Goal: Go to known website: Access a specific website the user already knows

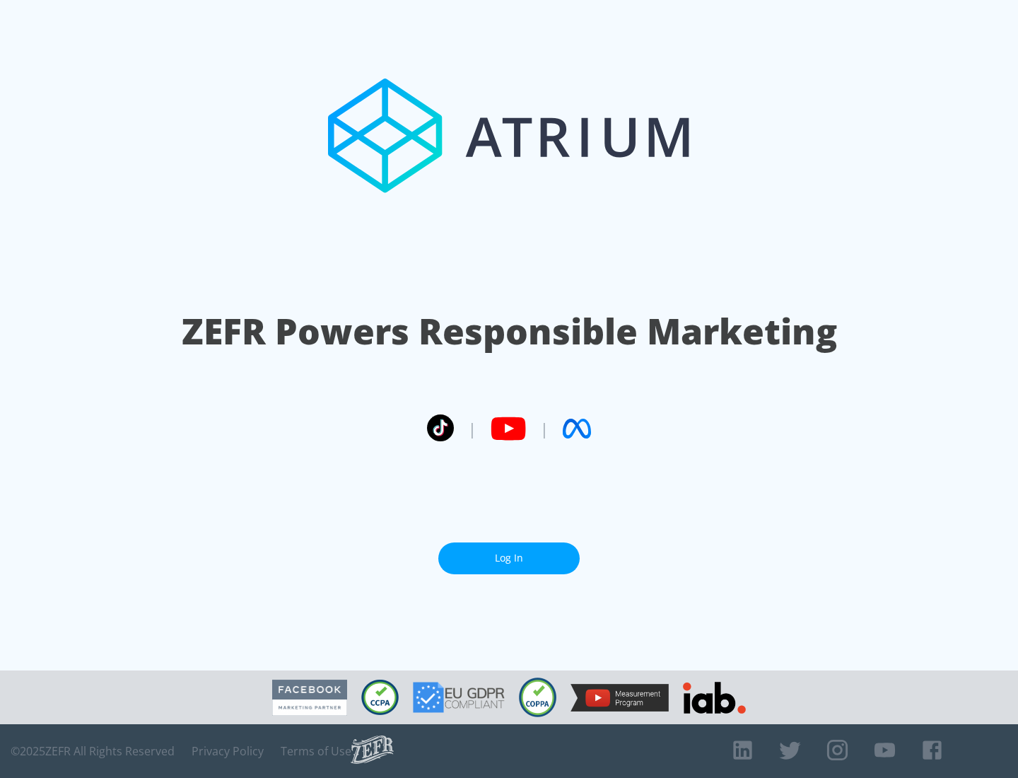
click at [509, 558] on link "Log In" at bounding box center [508, 558] width 141 height 32
